Goal: Transaction & Acquisition: Purchase product/service

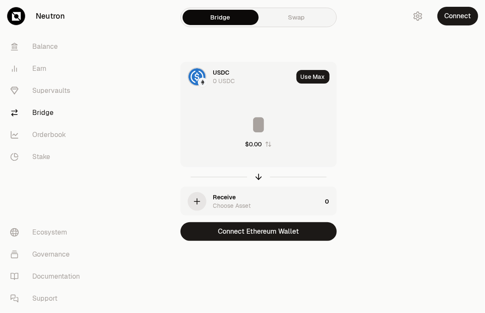
click at [223, 69] on div "USDC" at bounding box center [221, 72] width 17 height 8
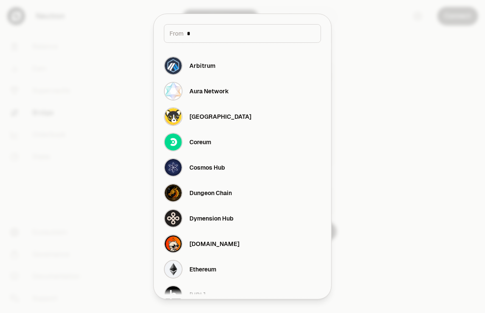
type input "*"
click at [356, 37] on div at bounding box center [242, 156] width 485 height 313
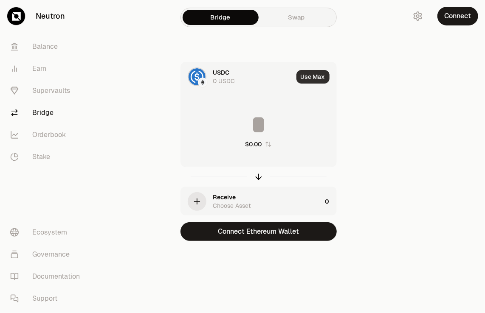
click at [311, 76] on button "Use Max" at bounding box center [312, 77] width 33 height 14
type input "*"
click at [292, 14] on link "Swap" at bounding box center [297, 17] width 76 height 15
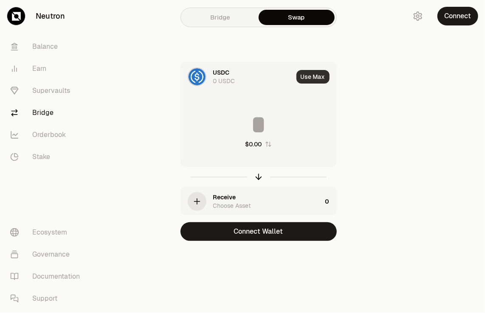
click at [308, 76] on button "Use Max" at bounding box center [312, 77] width 33 height 14
type input "*"
click at [217, 70] on div "USDC" at bounding box center [221, 72] width 17 height 8
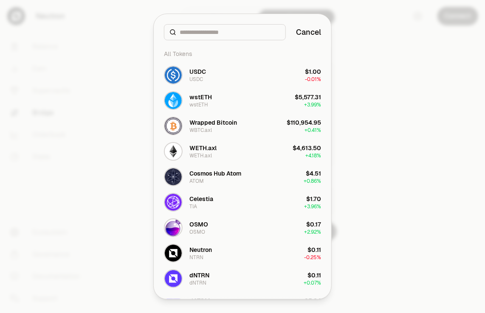
click at [211, 31] on input at bounding box center [230, 32] width 101 height 8
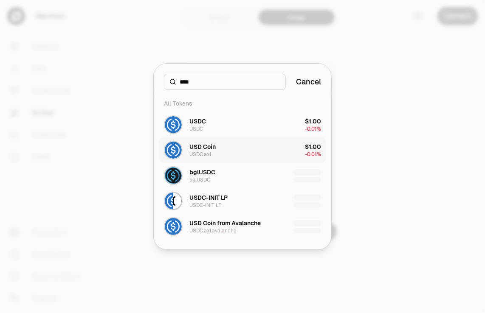
type input "****"
click at [200, 147] on div "USD Coin" at bounding box center [202, 147] width 26 height 8
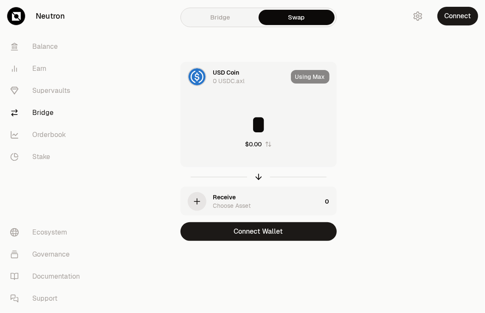
click at [302, 77] on div "Using Max" at bounding box center [313, 76] width 45 height 29
click at [461, 15] on button "Connect" at bounding box center [457, 16] width 41 height 19
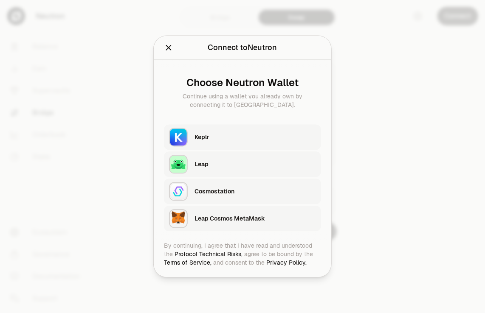
click at [256, 137] on div "Keplr" at bounding box center [254, 137] width 121 height 8
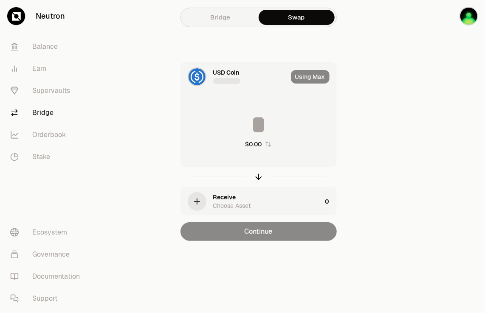
type input "********"
click at [225, 21] on link "Bridge" at bounding box center [221, 17] width 76 height 15
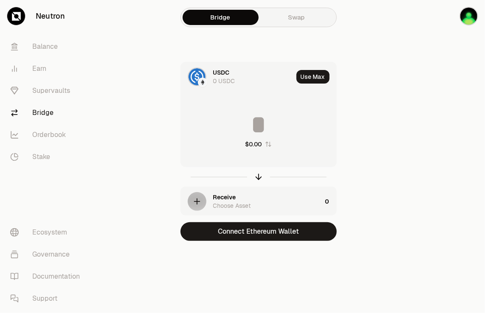
click at [281, 25] on div "Bridge Swap" at bounding box center [258, 18] width 156 height 20
click at [294, 19] on link "Swap" at bounding box center [297, 17] width 76 height 15
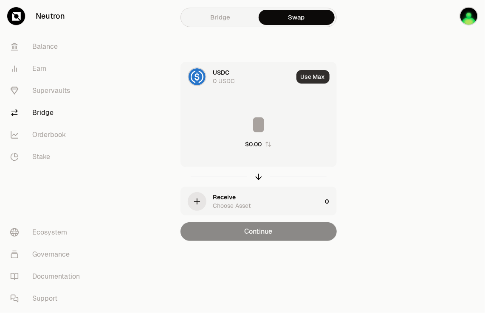
click at [310, 75] on button "Use Max" at bounding box center [312, 77] width 33 height 14
click at [223, 69] on div "USDC" at bounding box center [221, 72] width 17 height 8
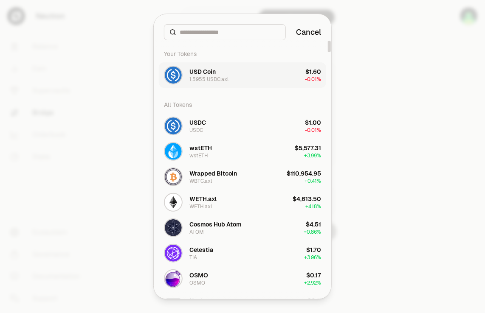
click at [210, 76] on div "1.5955 USDC.axl" at bounding box center [208, 79] width 39 height 7
type input "********"
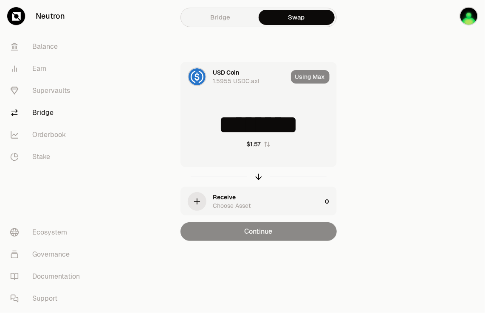
click at [196, 200] on icon "button" at bounding box center [196, 201] width 9 height 9
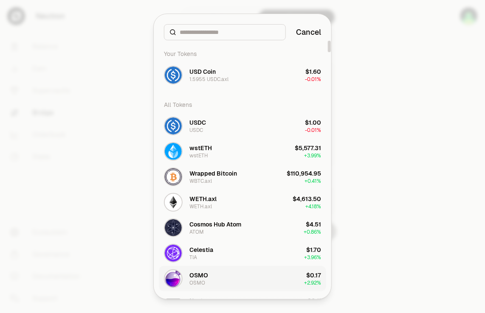
click at [199, 276] on div "OSMO" at bounding box center [198, 275] width 19 height 8
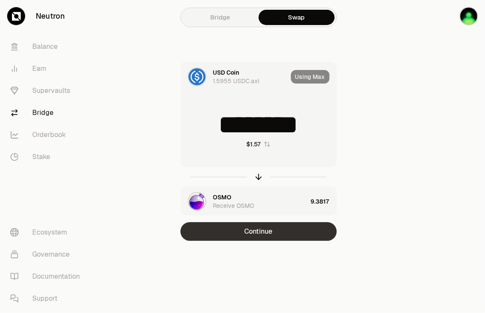
click at [253, 233] on button "Continue" at bounding box center [258, 231] width 156 height 19
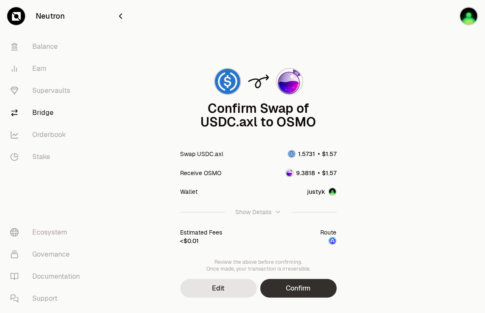
click at [294, 290] on button "Confirm" at bounding box center [298, 288] width 76 height 19
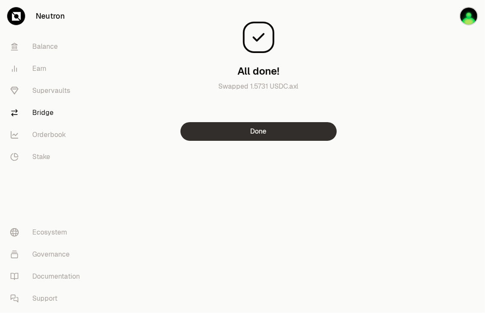
click at [252, 133] on button "Done" at bounding box center [258, 131] width 156 height 19
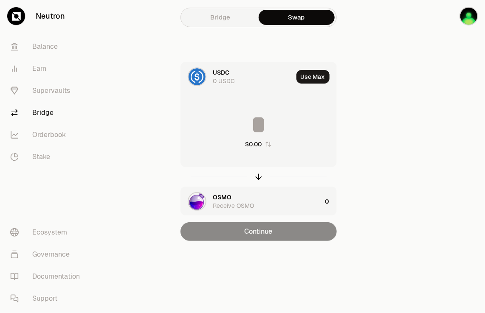
click at [460, 64] on div at bounding box center [453, 137] width 63 height 275
click at [46, 16] on link "Neutron" at bounding box center [47, 16] width 95 height 32
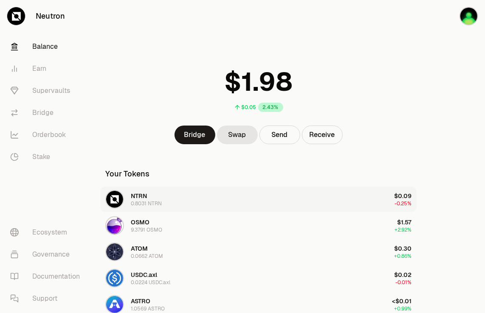
click at [134, 197] on span "NTRN" at bounding box center [139, 196] width 16 height 8
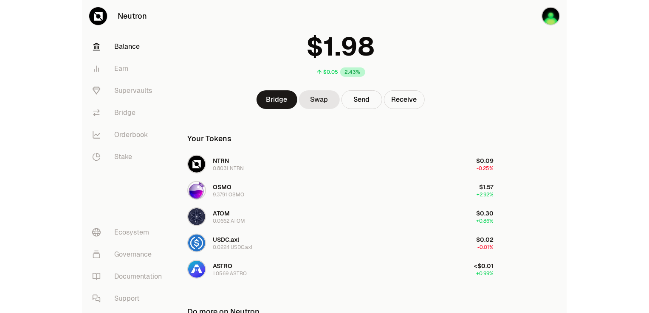
scroll to position [37, 0]
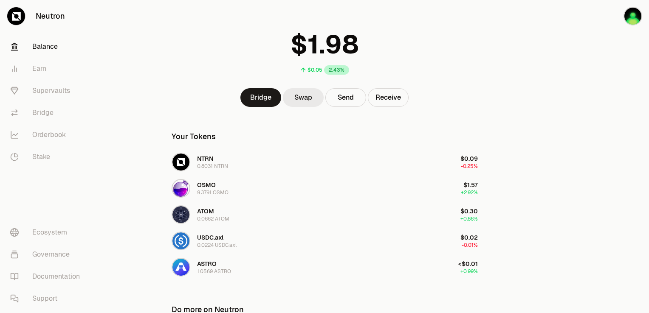
click at [303, 96] on link "Swap" at bounding box center [303, 97] width 41 height 19
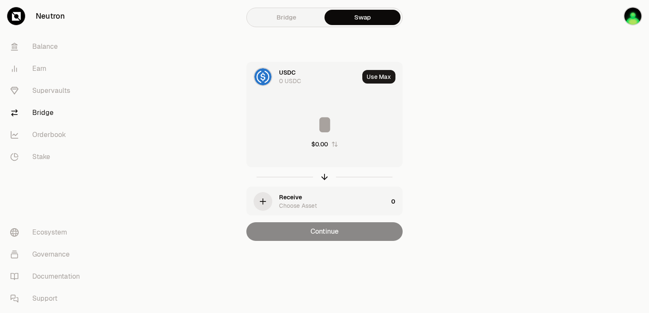
click at [285, 71] on div "USDC" at bounding box center [287, 72] width 17 height 8
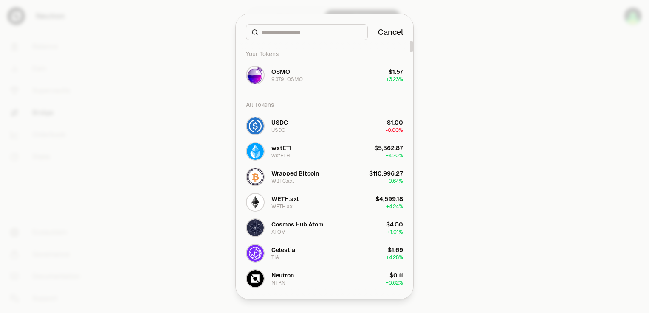
click at [285, 71] on div "OSMO" at bounding box center [280, 72] width 19 height 8
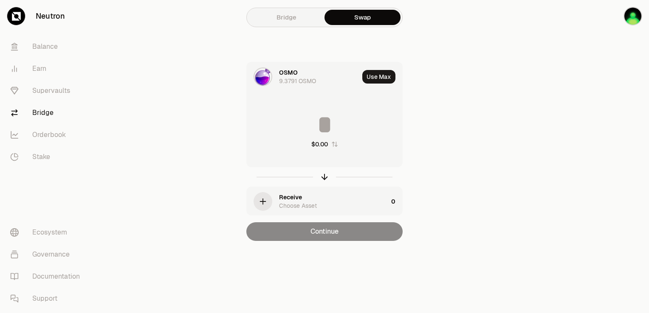
click at [262, 200] on icon "button" at bounding box center [262, 201] width 9 height 9
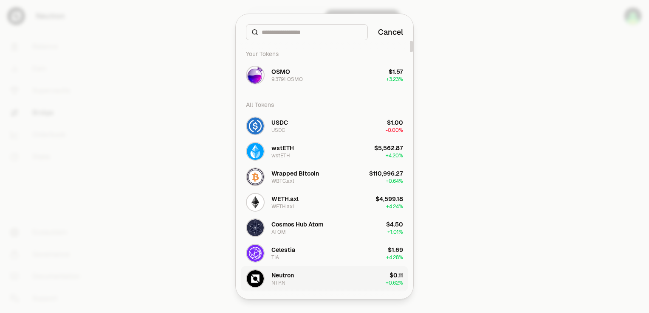
click at [279, 276] on div "Neutron" at bounding box center [282, 275] width 23 height 8
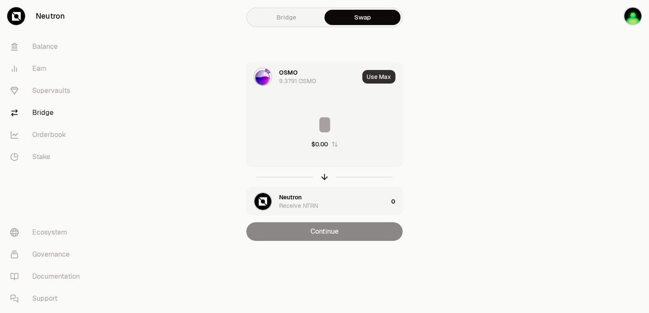
click at [371, 76] on button "Use Max" at bounding box center [378, 77] width 33 height 14
type input "********"
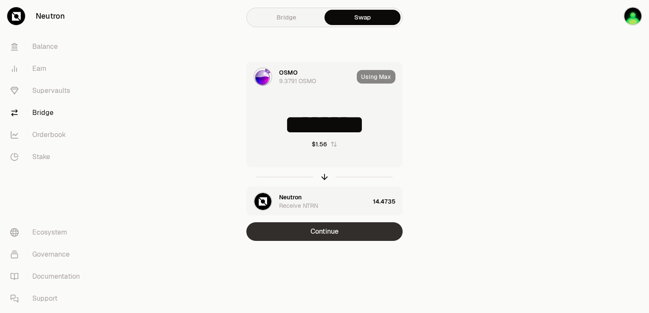
click at [321, 228] on button "Continue" at bounding box center [324, 231] width 156 height 19
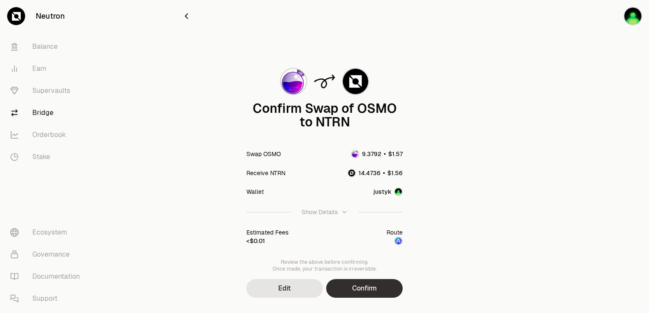
click at [358, 286] on button "Confirm" at bounding box center [364, 288] width 76 height 19
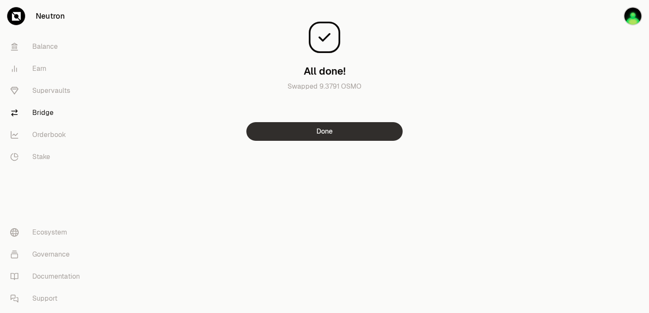
click at [328, 132] on button "Done" at bounding box center [324, 131] width 156 height 19
